Goal: Information Seeking & Learning: Learn about a topic

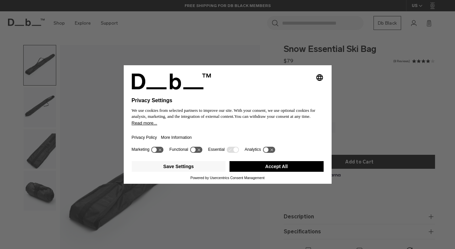
click at [272, 169] on button "Accept All" at bounding box center [276, 166] width 94 height 11
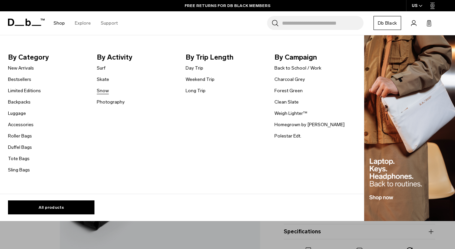
click at [103, 89] on link "Snow" at bounding box center [103, 90] width 12 height 7
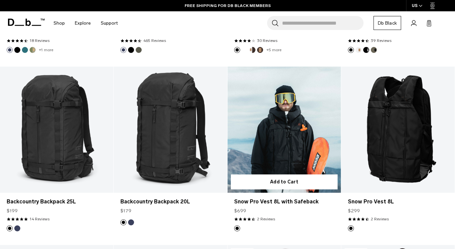
scroll to position [450, 0]
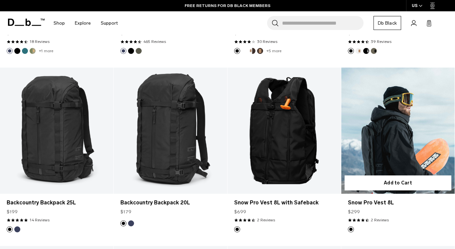
click at [405, 144] on link "Snow Pro Vest 8L" at bounding box center [397, 131] width 113 height 126
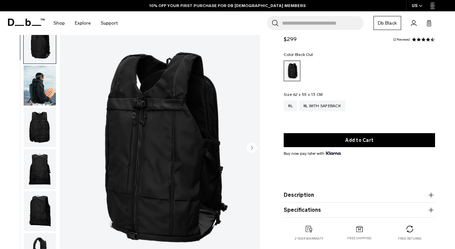
scroll to position [26, 0]
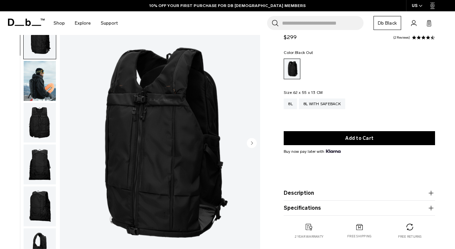
click at [43, 120] on img "button" at bounding box center [40, 123] width 32 height 40
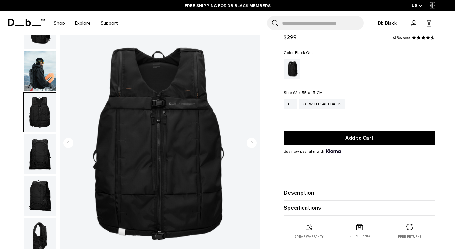
scroll to position [10, 0]
click at [46, 75] on img "button" at bounding box center [40, 71] width 32 height 40
click at [41, 93] on img "button" at bounding box center [40, 113] width 32 height 40
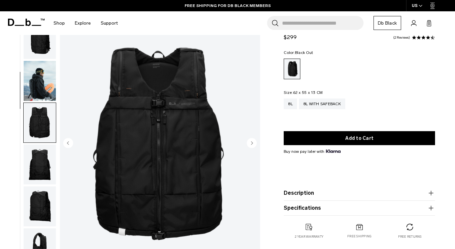
scroll to position [0, 0]
click at [44, 80] on img "button" at bounding box center [40, 81] width 32 height 40
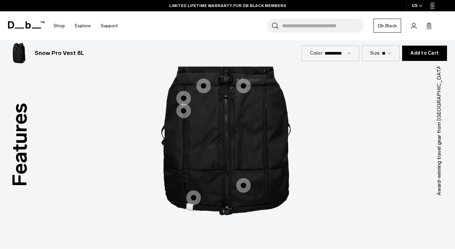
scroll to position [814, 0]
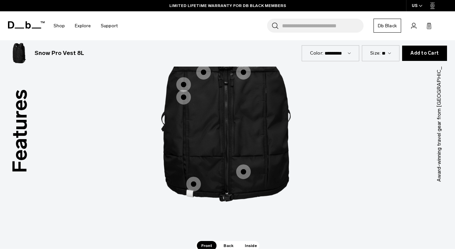
click at [242, 79] on span "1 / 3" at bounding box center [243, 72] width 15 height 15
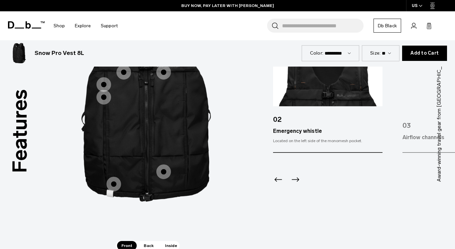
click at [125, 79] on span "1 / 3" at bounding box center [123, 72] width 15 height 15
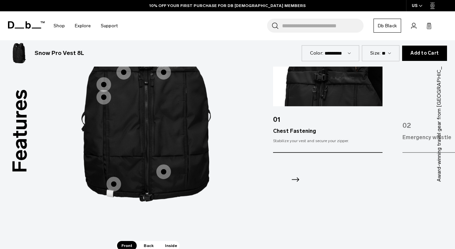
click at [104, 92] on span "1 / 3" at bounding box center [103, 84] width 15 height 15
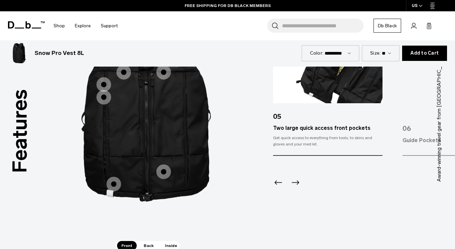
click at [104, 104] on span "1 / 3" at bounding box center [103, 97] width 15 height 15
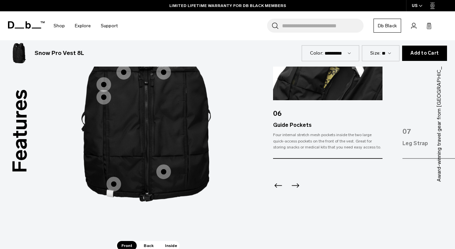
click at [114, 191] on span "1 / 3" at bounding box center [113, 184] width 15 height 15
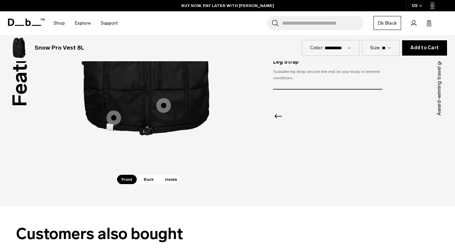
scroll to position [886, 0]
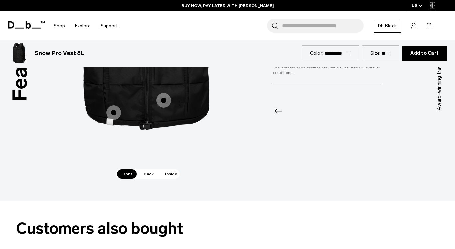
click at [146, 179] on span "Back" at bounding box center [148, 173] width 19 height 9
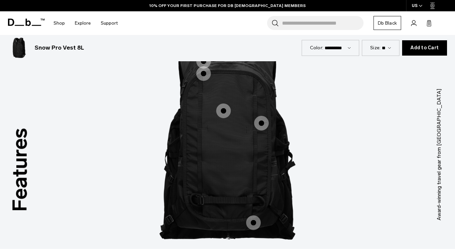
scroll to position [774, 0]
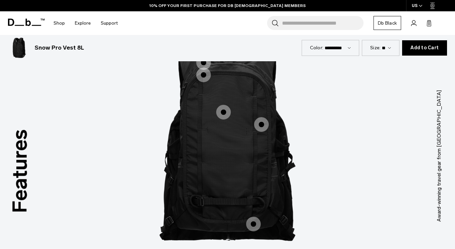
click at [204, 70] on span "2 / 3" at bounding box center [203, 62] width 15 height 15
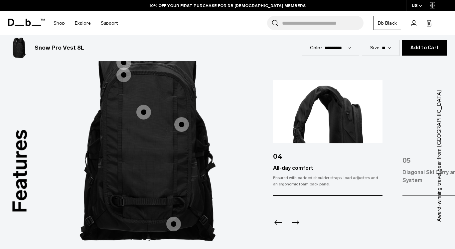
click at [125, 82] on span "2 / 3" at bounding box center [123, 75] width 15 height 15
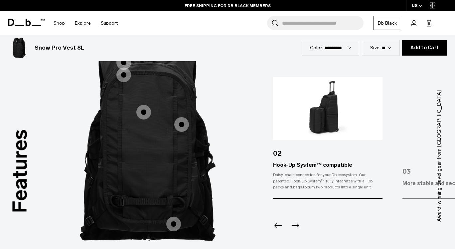
click at [143, 119] on span "2 / 3" at bounding box center [143, 112] width 15 height 15
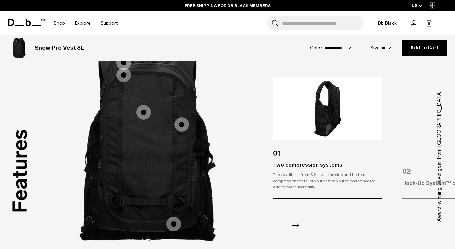
scroll to position [786, 0]
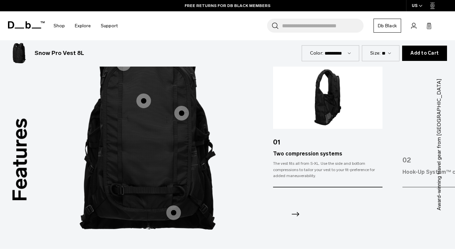
click at [183, 120] on span "2 / 3" at bounding box center [181, 113] width 15 height 15
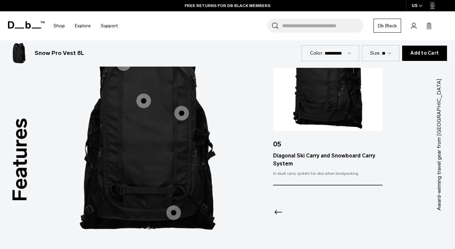
scroll to position [856, 0]
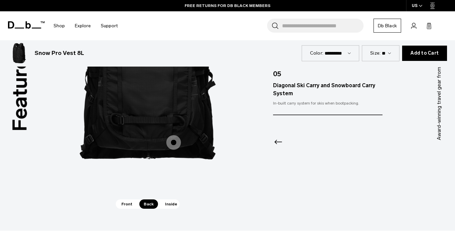
click at [175, 150] on span "2 / 3" at bounding box center [173, 142] width 15 height 15
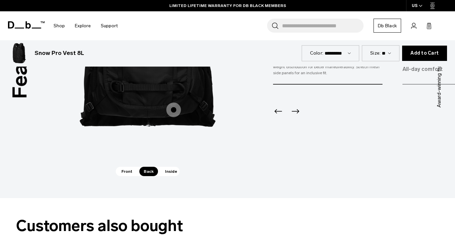
scroll to position [889, 0]
click at [171, 176] on span "Inside" at bounding box center [171, 170] width 21 height 9
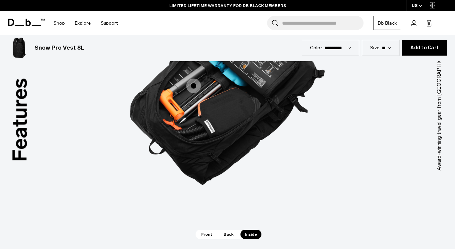
scroll to position [808, 0]
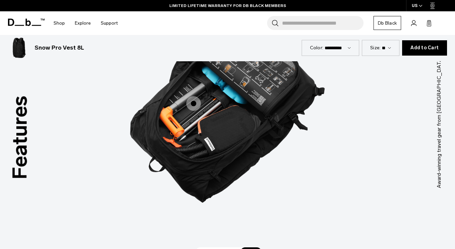
click at [193, 111] on span "3 / 3" at bounding box center [193, 103] width 15 height 15
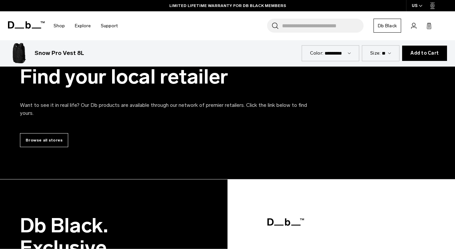
scroll to position [1787, 0]
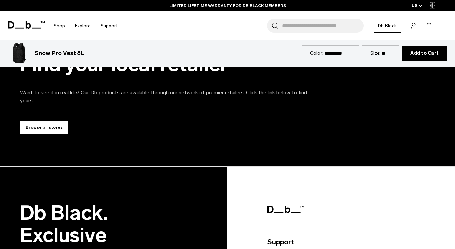
click at [45, 134] on link "Browse all stores" at bounding box center [44, 127] width 48 height 14
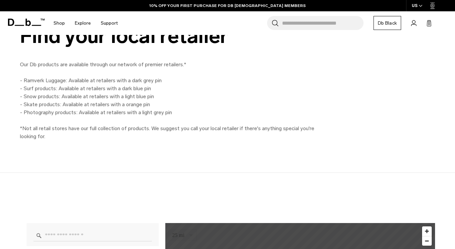
scroll to position [410, 0]
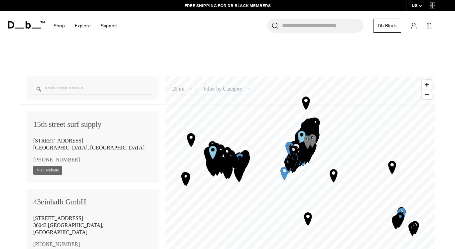
click at [98, 84] on input "Enter a location" at bounding box center [92, 89] width 119 height 12
click at [105, 86] on input "Enter a location" at bounding box center [92, 89] width 119 height 12
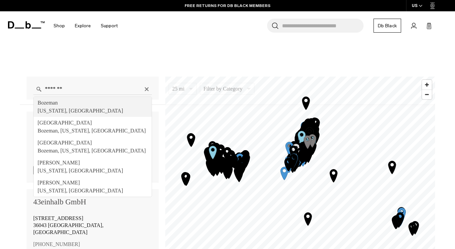
type input "**********"
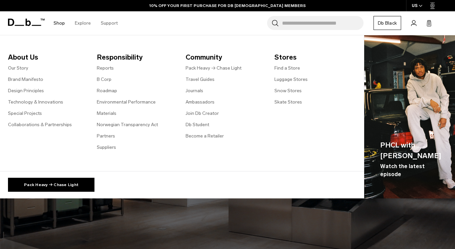
scroll to position [0, 0]
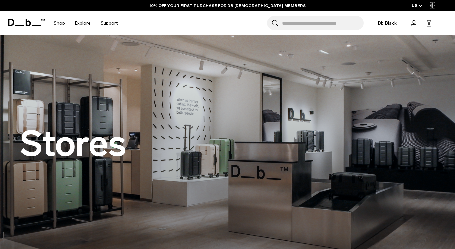
click at [21, 21] on icon at bounding box center [26, 22] width 37 height 7
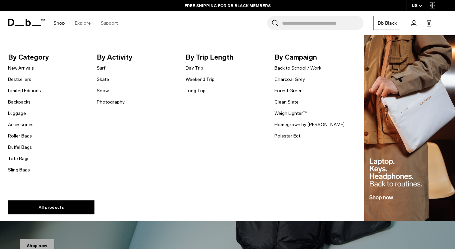
click at [104, 90] on link "Snow" at bounding box center [103, 90] width 12 height 7
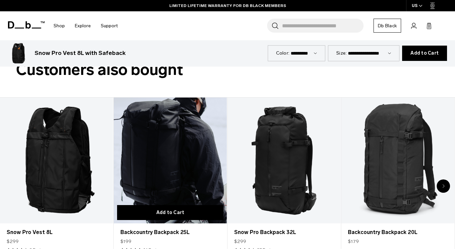
scroll to position [1551, 0]
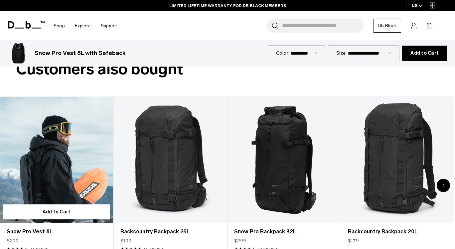
click at [71, 184] on link "Snow Pro Vest 8L" at bounding box center [56, 160] width 113 height 126
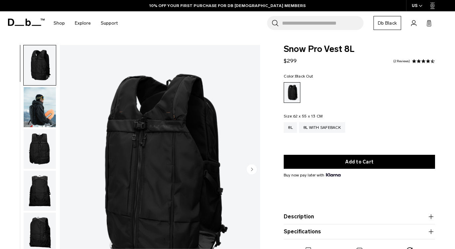
click at [323, 50] on span "Snow Pro Vest 8L" at bounding box center [359, 49] width 151 height 9
click at [290, 48] on span "Snow Pro Vest 8L" at bounding box center [359, 49] width 151 height 9
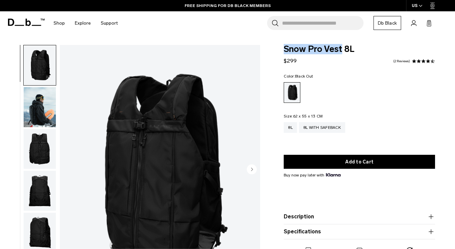
drag, startPoint x: 285, startPoint y: 50, endPoint x: 341, endPoint y: 50, distance: 56.2
click at [341, 50] on span "Snow Pro Vest 8L" at bounding box center [359, 49] width 151 height 9
copy span "Snow Pro Vest"
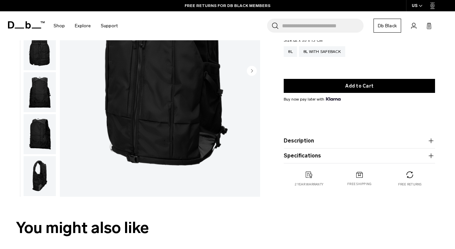
scroll to position [39, 0]
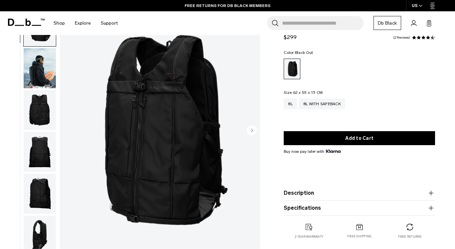
click at [251, 131] on icon "Next slide" at bounding box center [252, 130] width 2 height 3
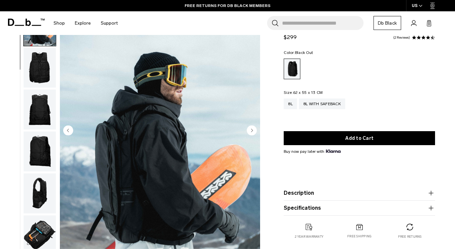
click at [251, 131] on icon "Next slide" at bounding box center [252, 130] width 2 height 3
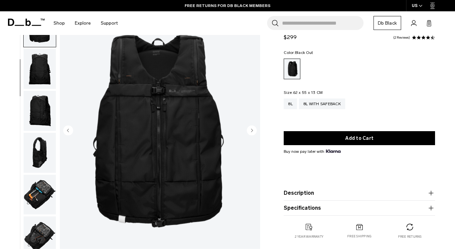
scroll to position [84, 0]
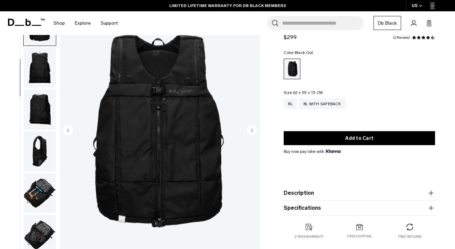
click at [68, 129] on icon "Previous slide" at bounding box center [68, 130] width 2 height 3
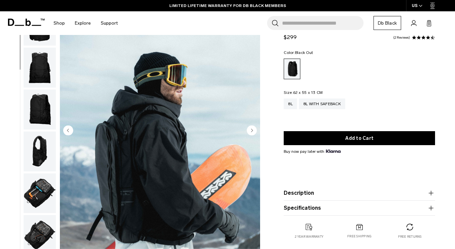
scroll to position [42, 0]
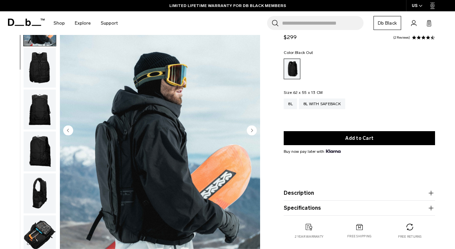
click at [253, 127] on circle "Next slide" at bounding box center [252, 130] width 10 height 10
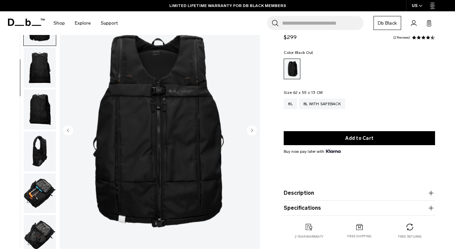
click at [253, 127] on circle "Next slide" at bounding box center [252, 130] width 10 height 10
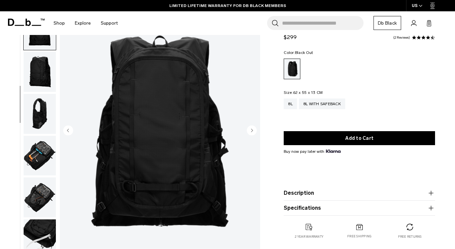
scroll to position [126, 0]
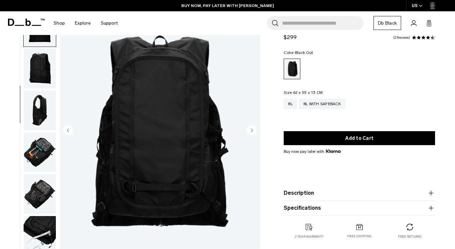
click at [253, 127] on circle "Next slide" at bounding box center [252, 130] width 10 height 10
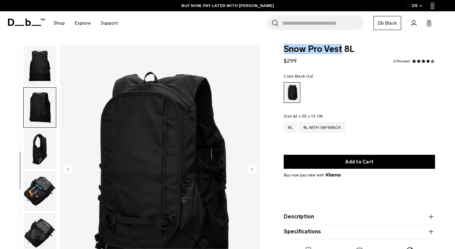
scroll to position [0, 0]
click at [390, 23] on link "Db Black" at bounding box center [387, 23] width 28 height 14
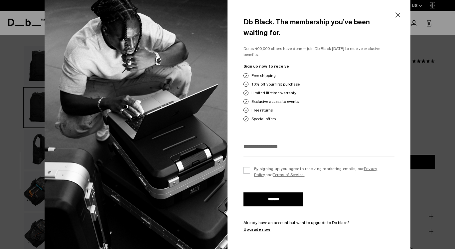
click at [397, 13] on button "Close" at bounding box center [397, 15] width 8 height 14
